Goal: Information Seeking & Learning: Learn about a topic

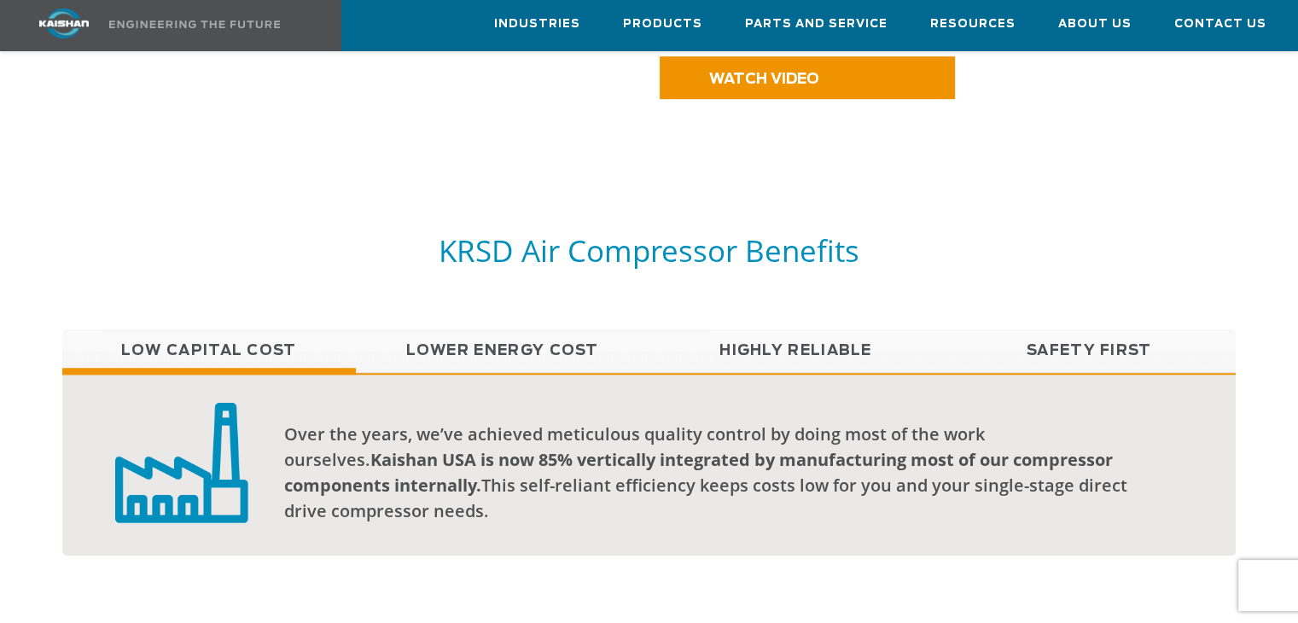
scroll to position [1183, 0]
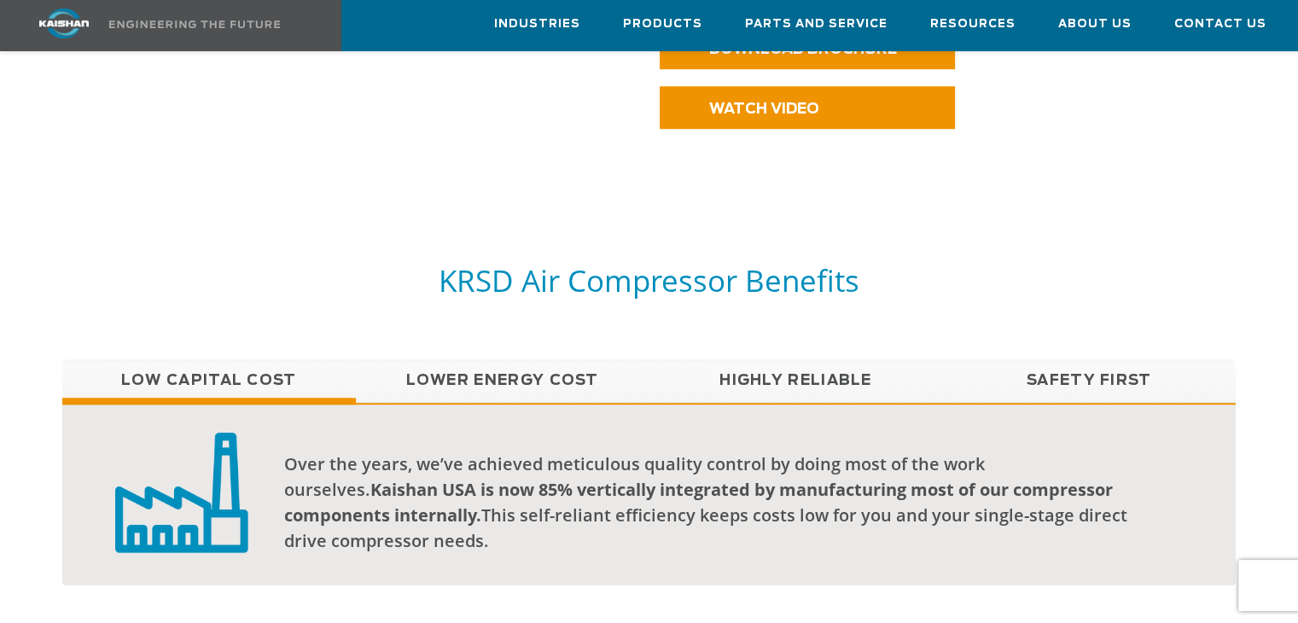
click at [446, 359] on link "Lower Energy Cost" at bounding box center [502, 380] width 293 height 43
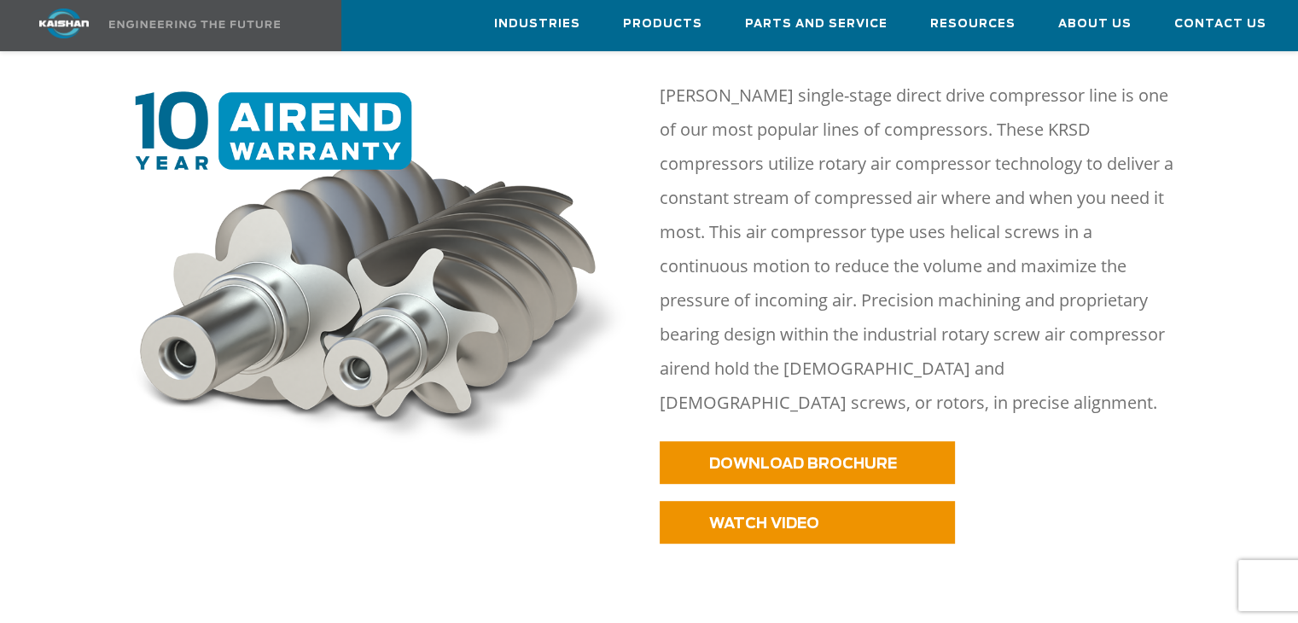
scroll to position [757, 0]
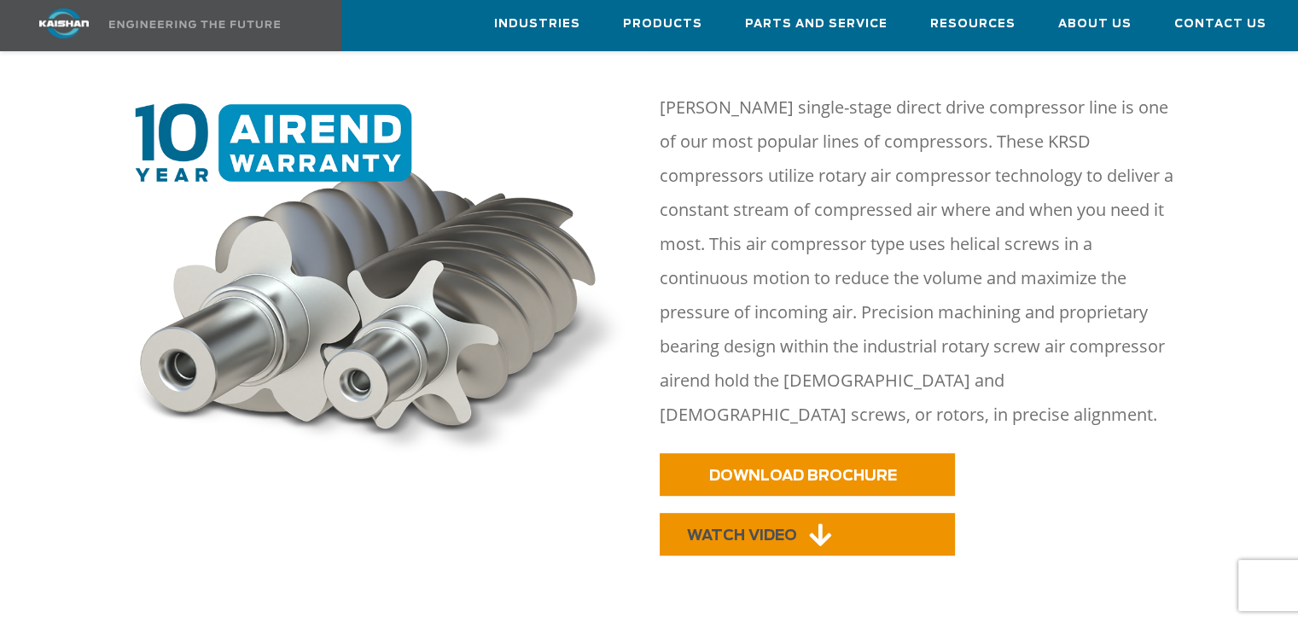
click at [684, 513] on link "WATCH VIDEO" at bounding box center [806, 534] width 295 height 43
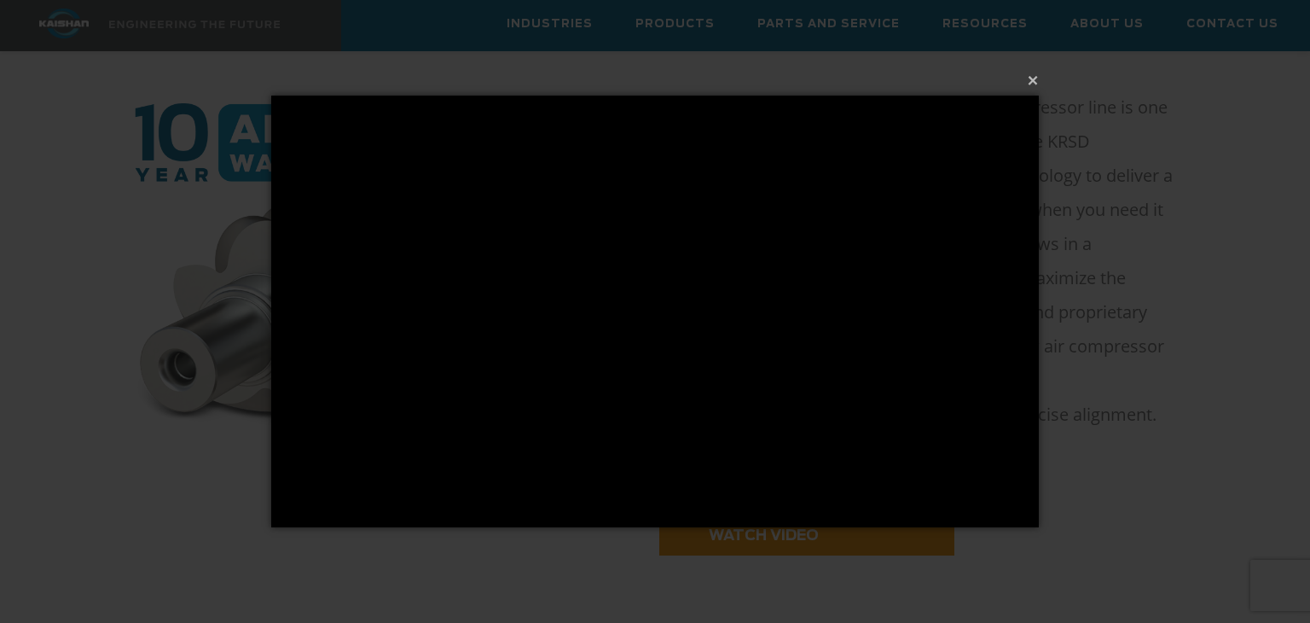
click at [796, 590] on div "× Loading..." at bounding box center [655, 311] width 1310 height 623
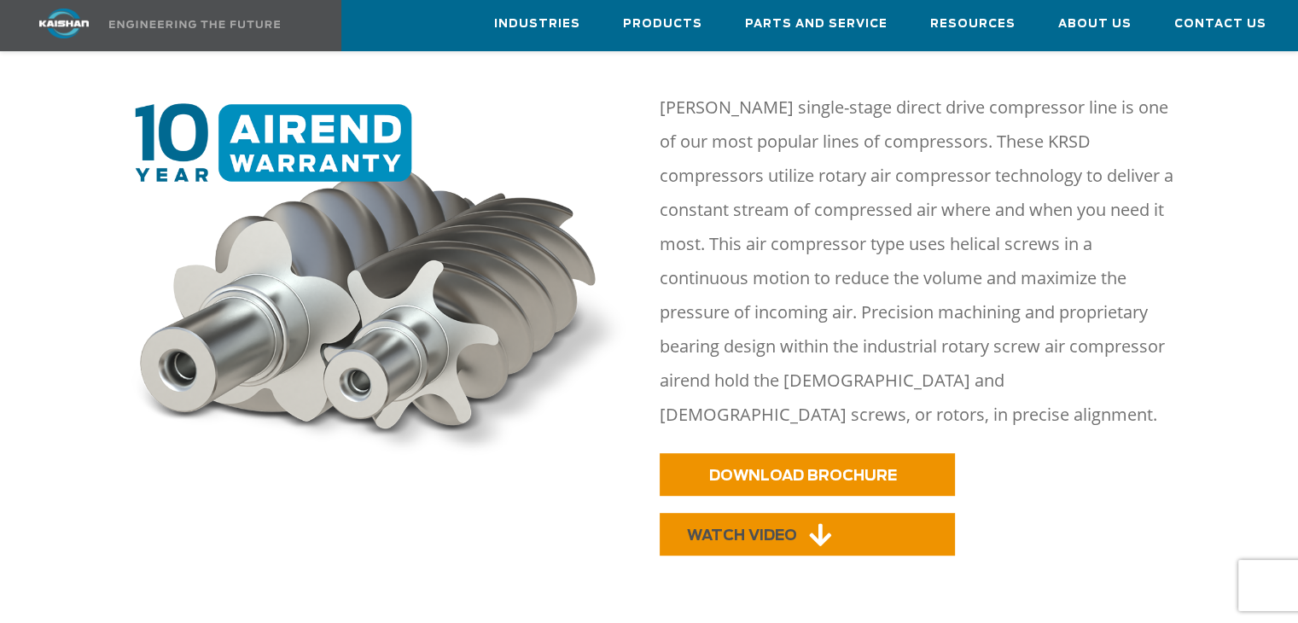
click at [799, 513] on link "WATCH VIDEO" at bounding box center [806, 534] width 295 height 43
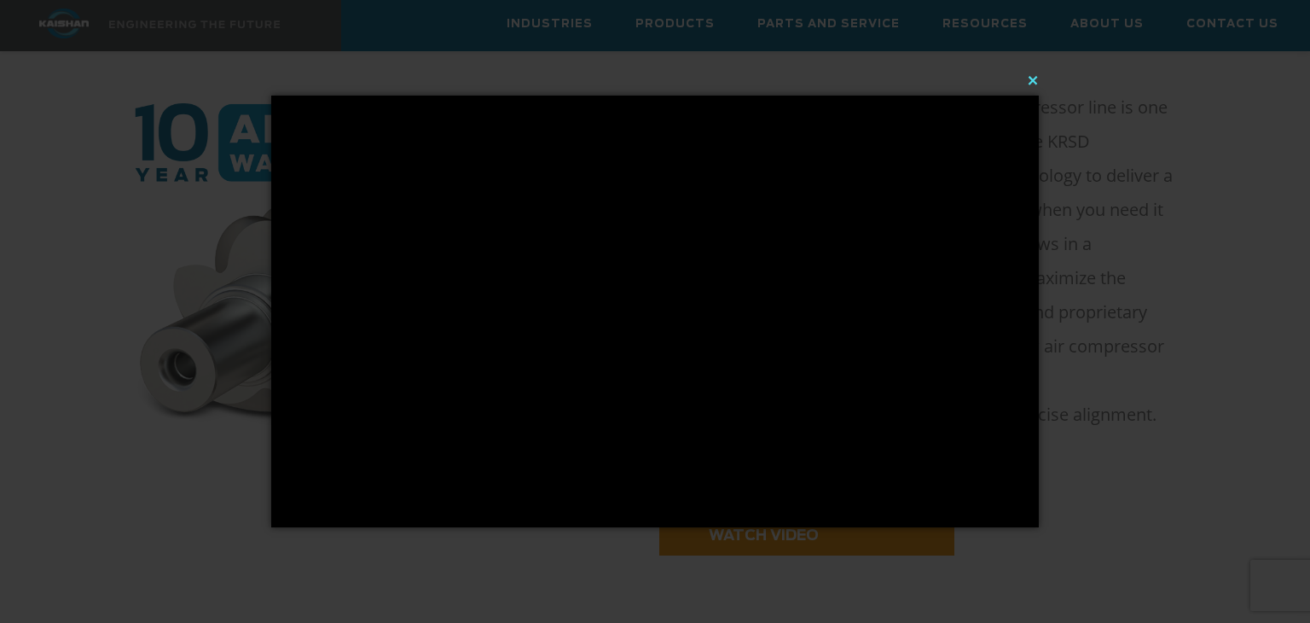
click at [1030, 79] on button "×" at bounding box center [660, 80] width 768 height 38
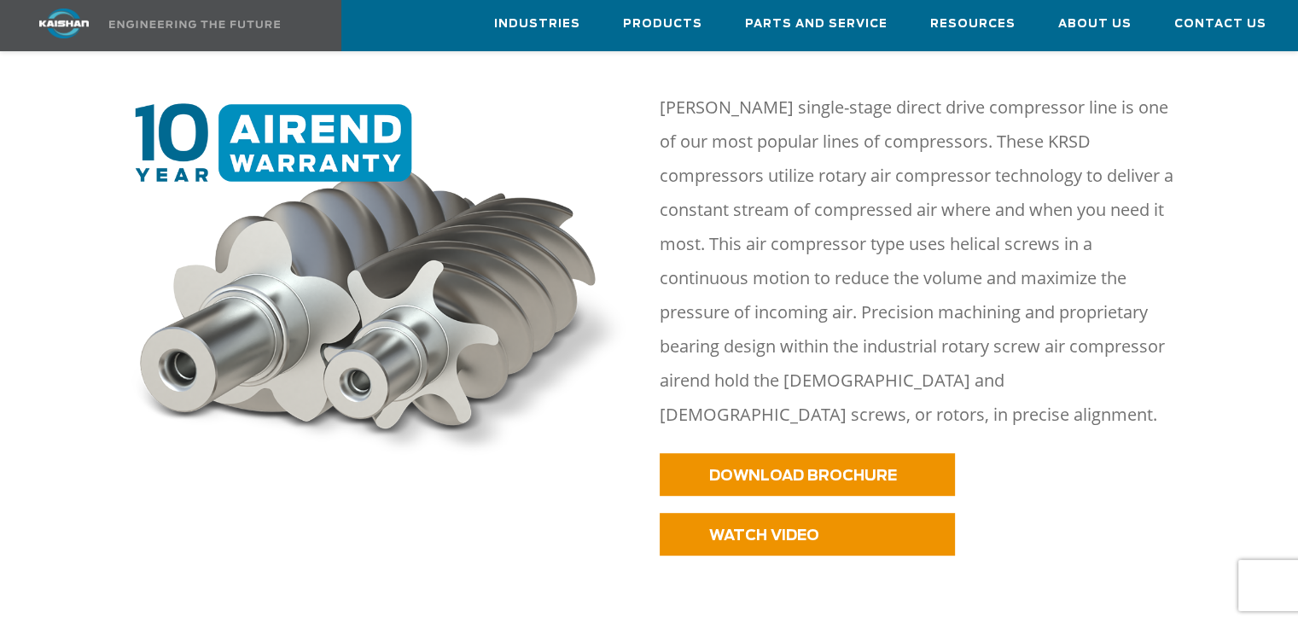
drag, startPoint x: 496, startPoint y: 359, endPoint x: 360, endPoint y: 499, distance: 194.9
click at [360, 499] on div at bounding box center [648, 320] width 1193 height 563
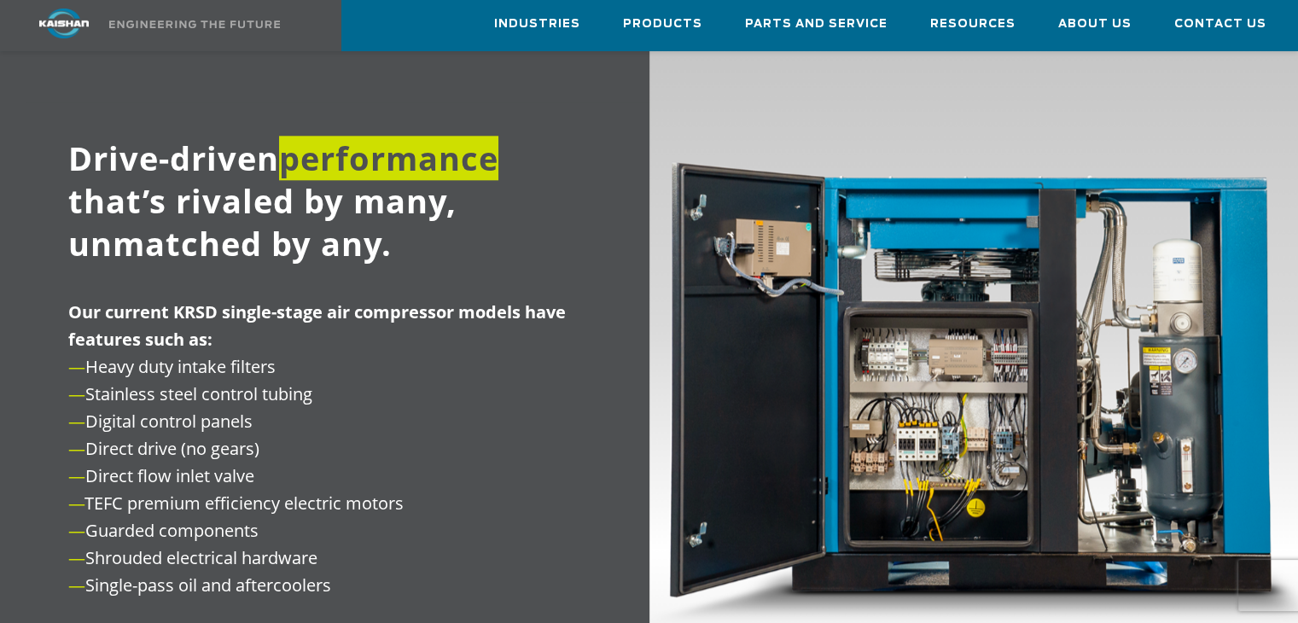
scroll to position [1695, 0]
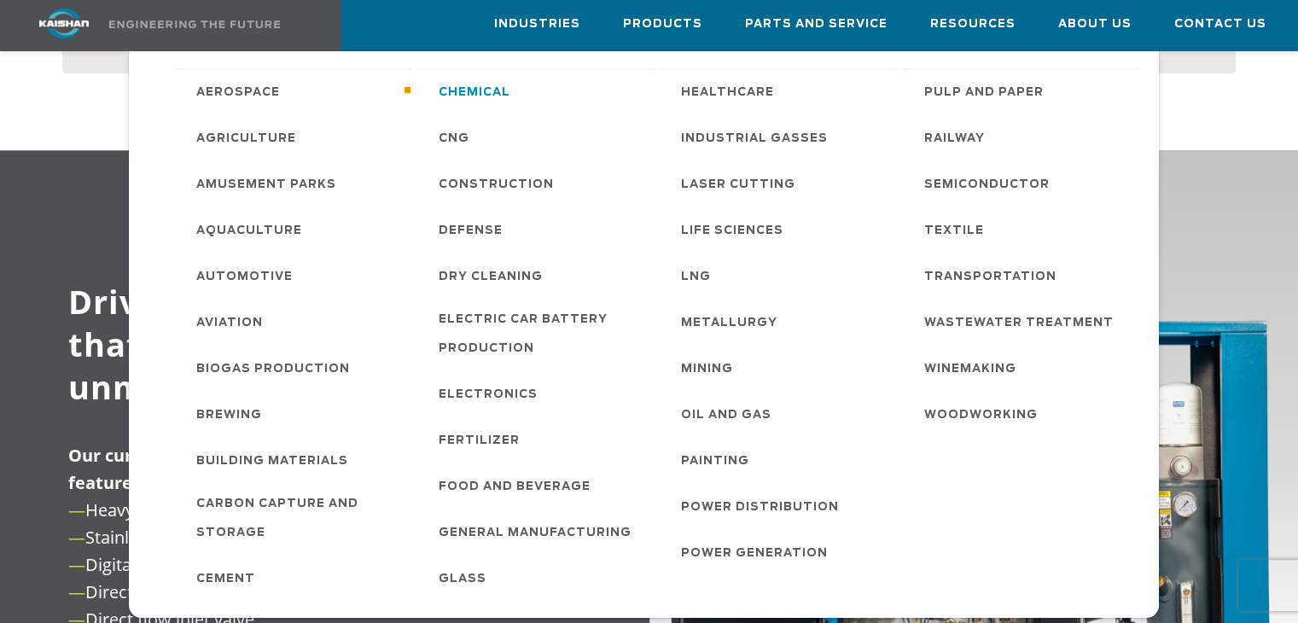
click at [502, 89] on span "Chemical" at bounding box center [474, 92] width 72 height 29
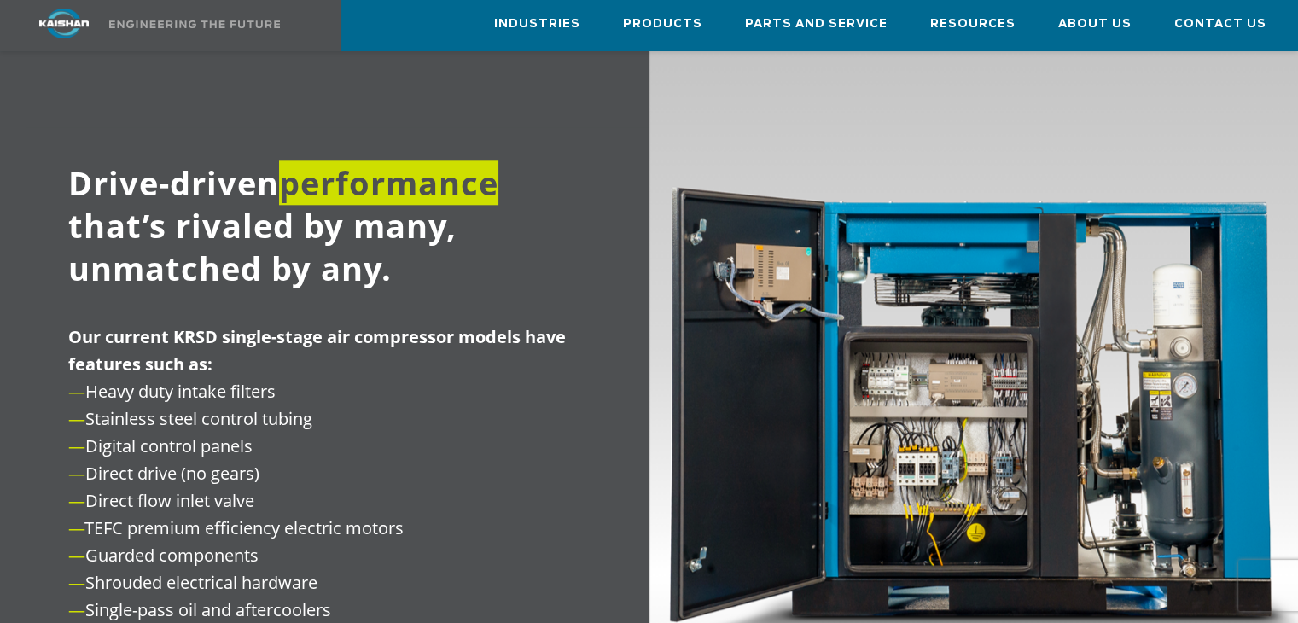
scroll to position [1810, 0]
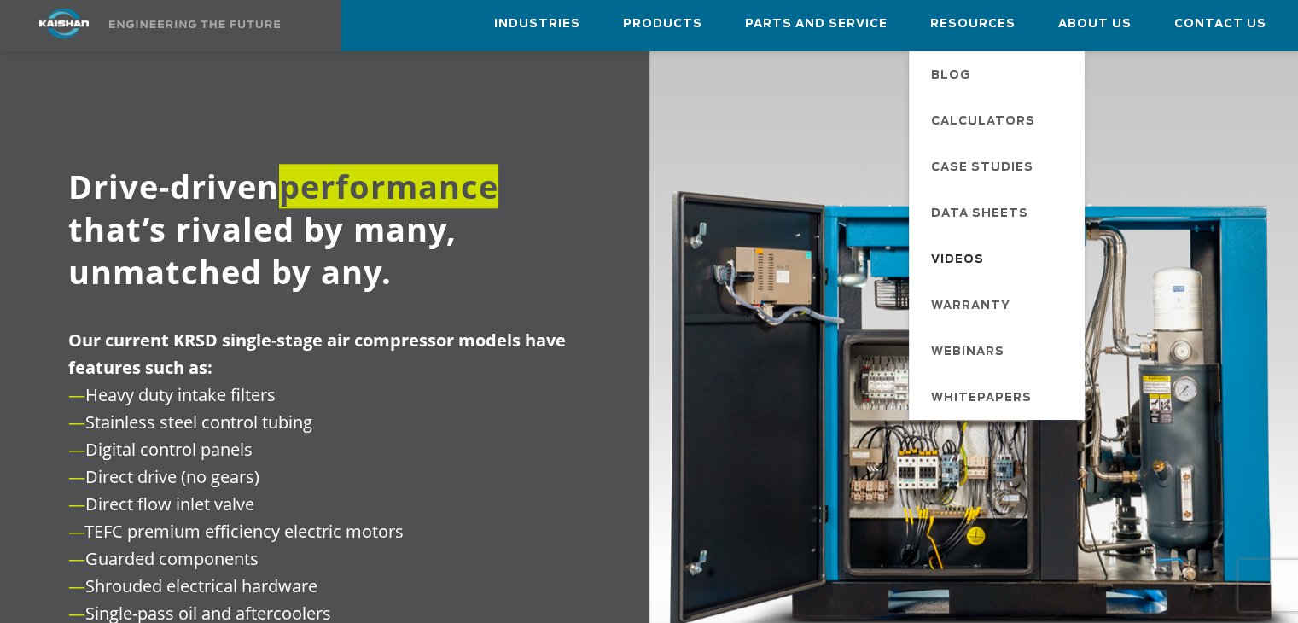
click at [955, 257] on span "Videos" at bounding box center [957, 260] width 53 height 29
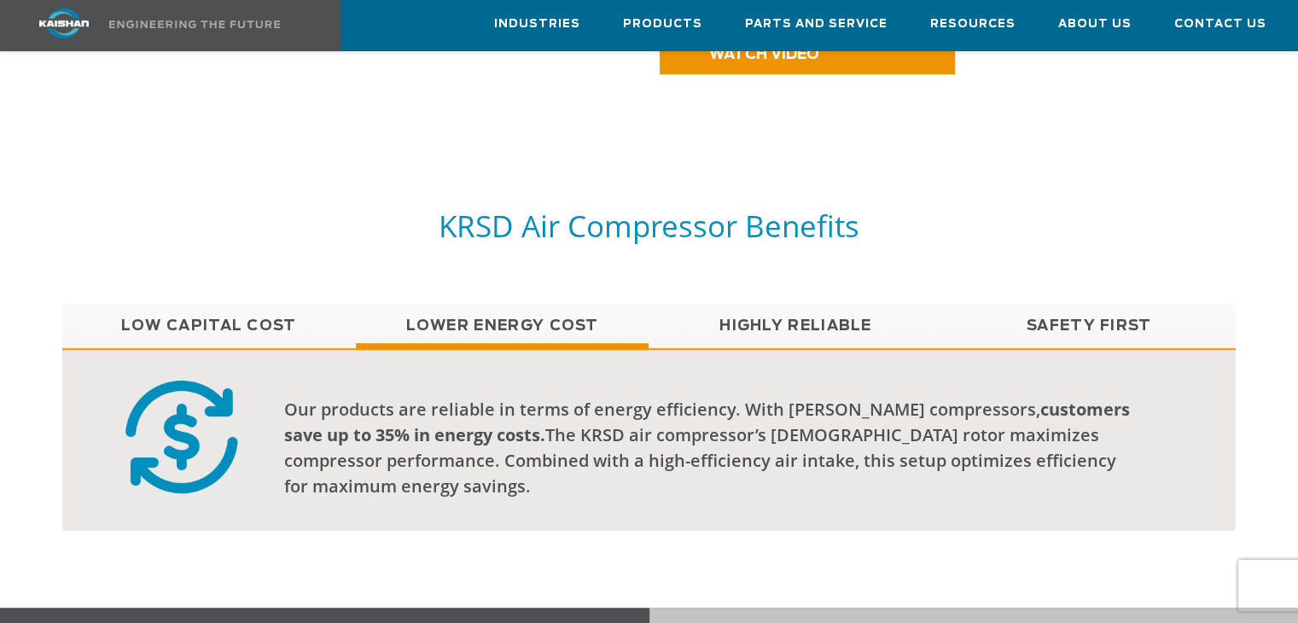
scroll to position [1213, 0]
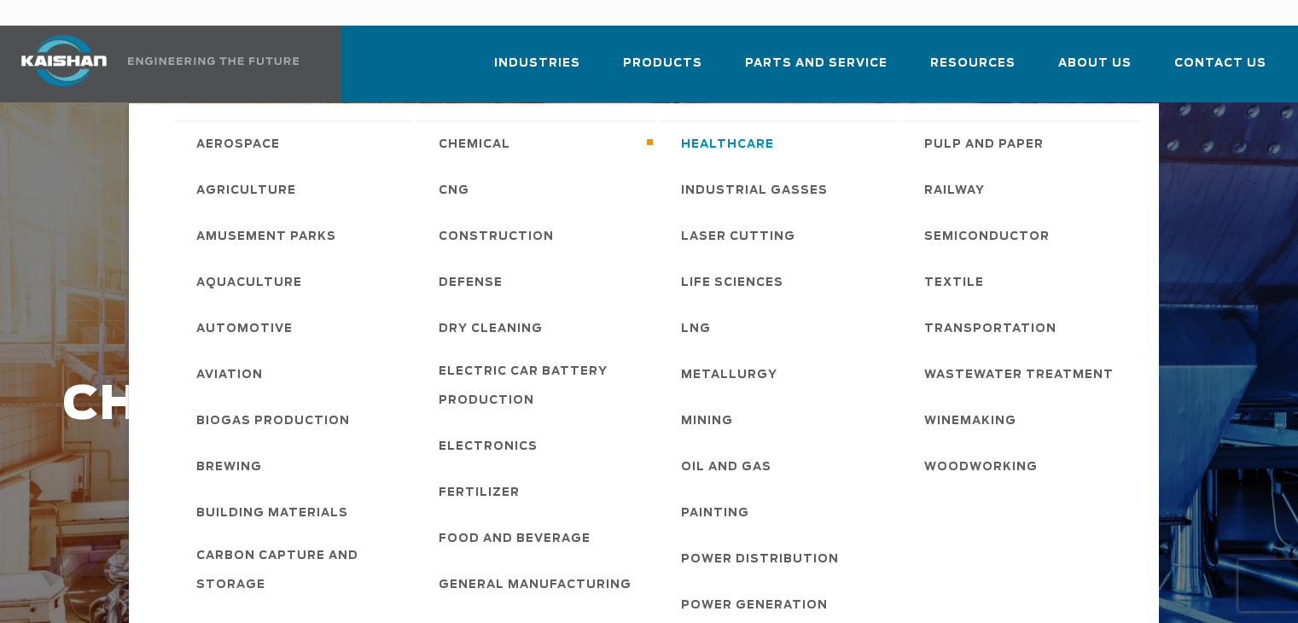
click at [697, 131] on span "Healthcare" at bounding box center [727, 145] width 93 height 29
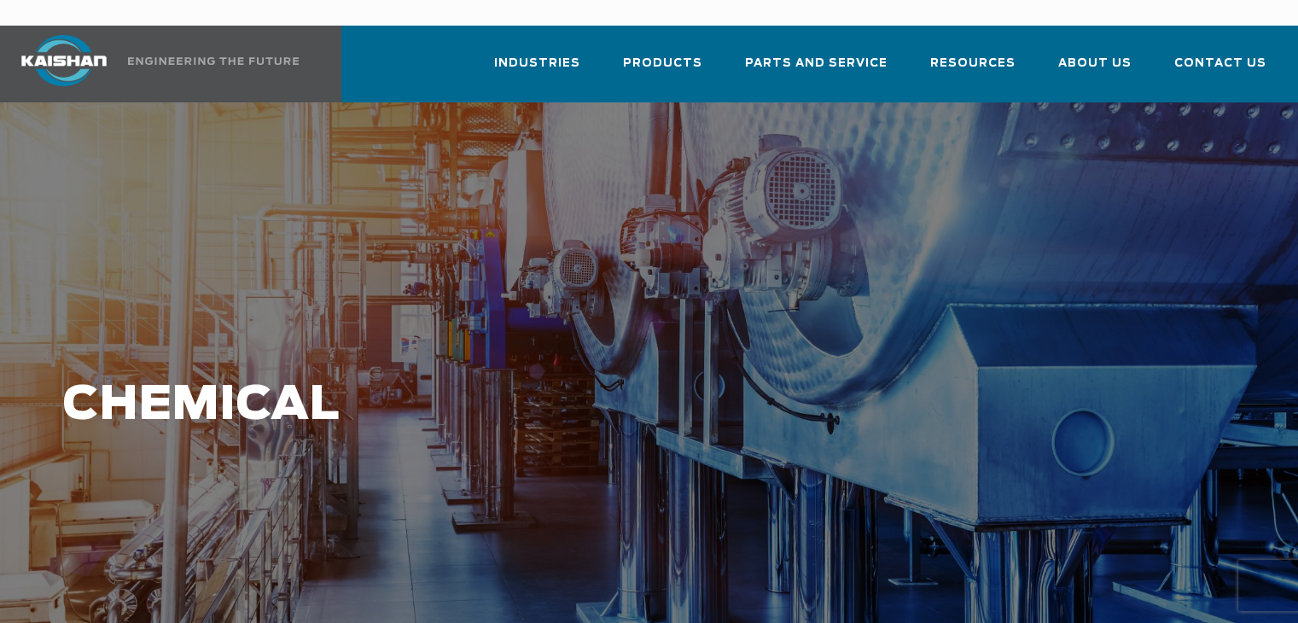
drag, startPoint x: 345, startPoint y: 292, endPoint x: 353, endPoint y: 288, distance: 9.2
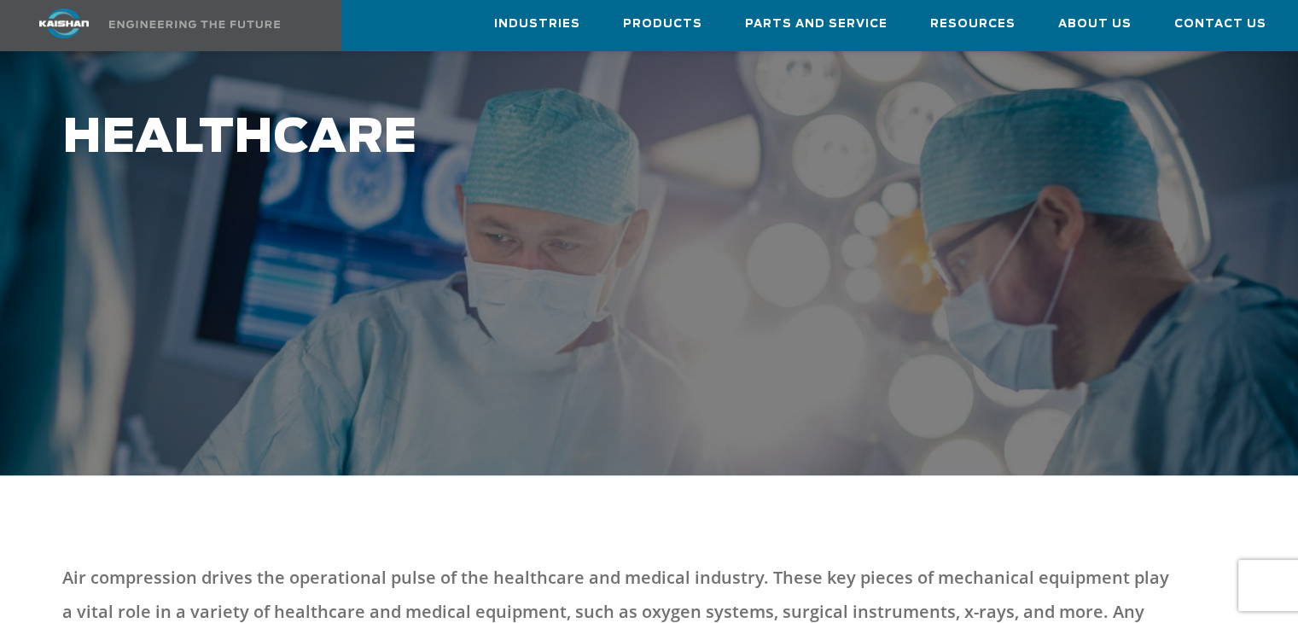
scroll to position [256, 0]
